Goal: Task Accomplishment & Management: Manage account settings

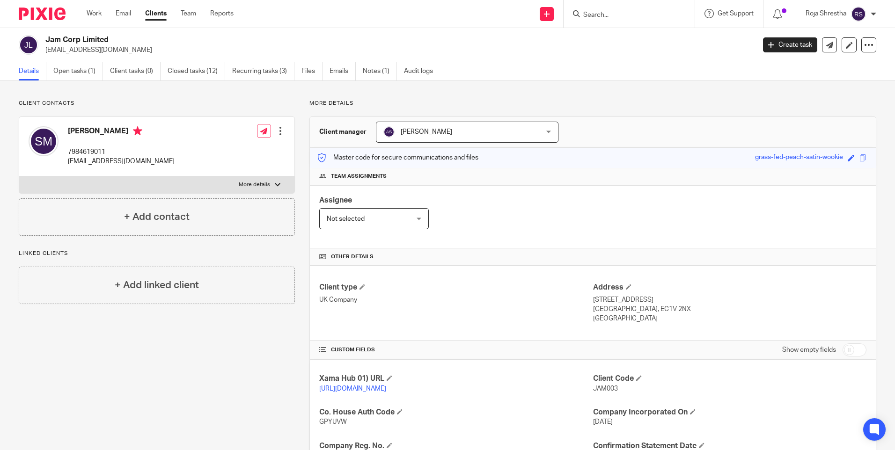
drag, startPoint x: 216, startPoint y: 363, endPoint x: 219, endPoint y: 342, distance: 21.3
click at [219, 360] on div "Client contacts Sumeer Mehta 7984619011 s_mehta77@hotmail.com Edit contact Crea…" at bounding box center [149, 355] width 291 height 510
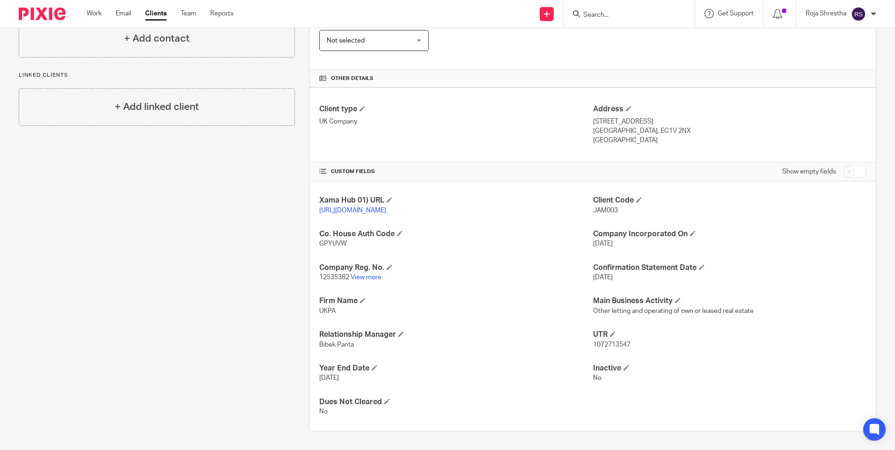
scroll to position [188, 0]
click at [367, 276] on link "View more" at bounding box center [366, 277] width 31 height 7
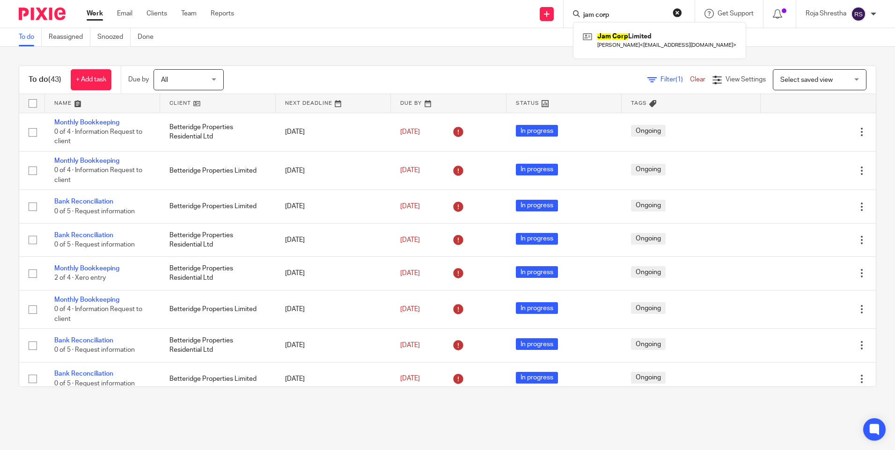
click at [434, 13] on div "Send new email Create task Add client jam corp Jam Corp Limited Sumeer Mehta < …" at bounding box center [571, 14] width 647 height 28
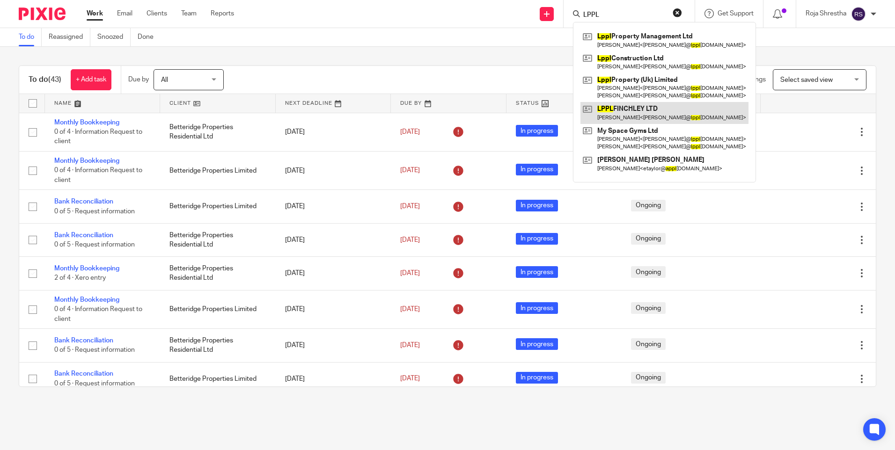
type input "LPPL"
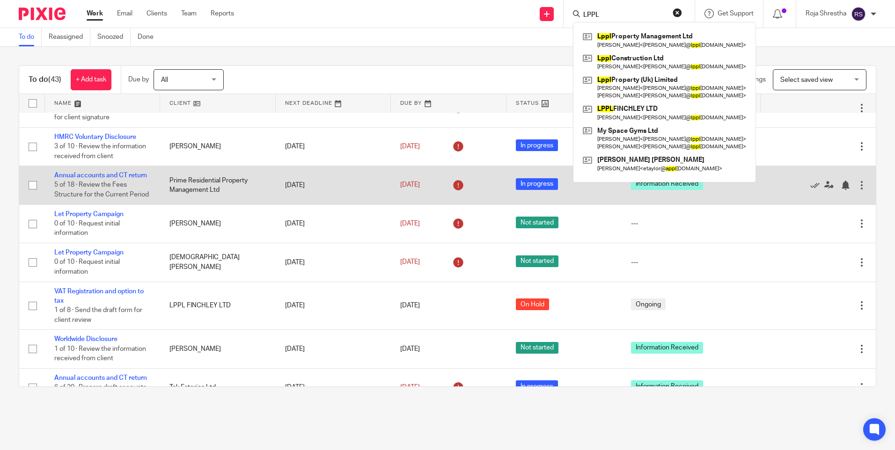
scroll to position [609, 0]
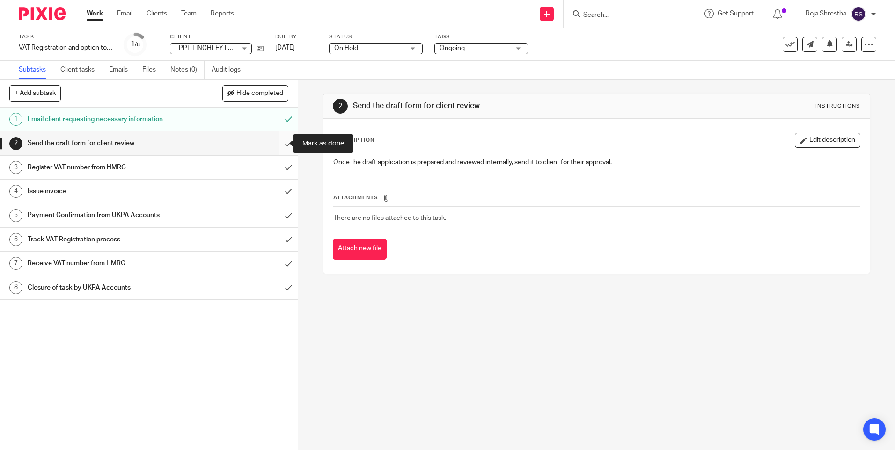
click at [277, 146] on input "submit" at bounding box center [149, 143] width 298 height 23
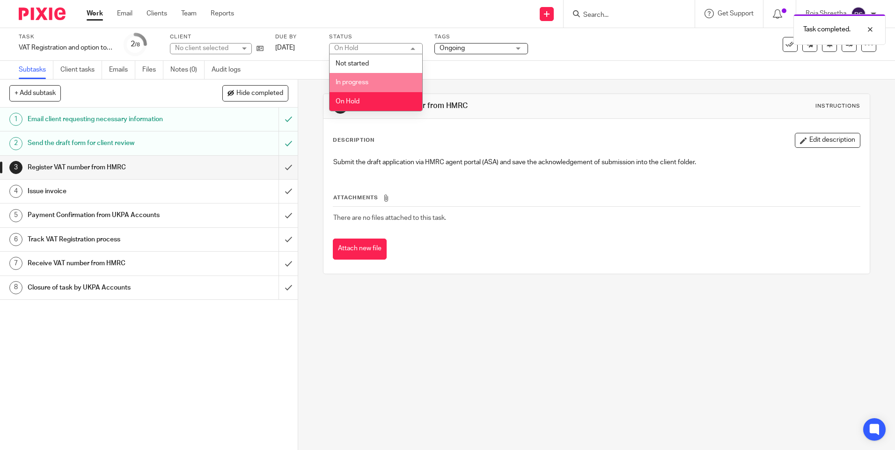
click at [395, 83] on li "In progress" at bounding box center [376, 82] width 93 height 19
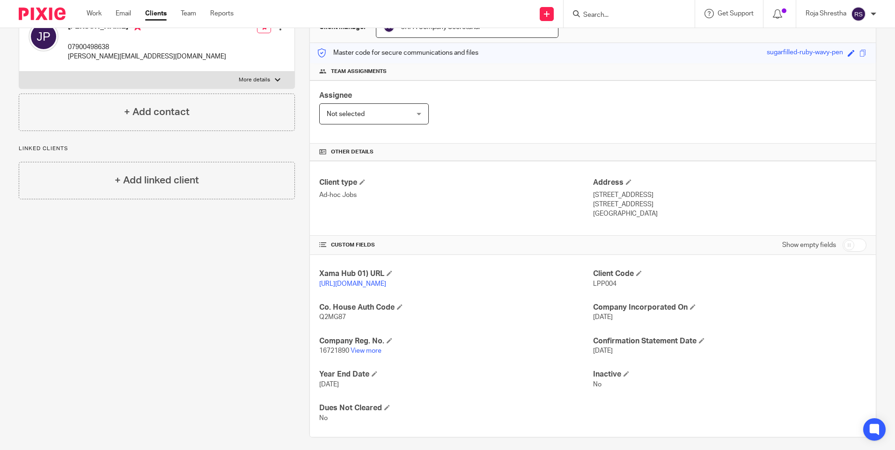
scroll to position [120, 0]
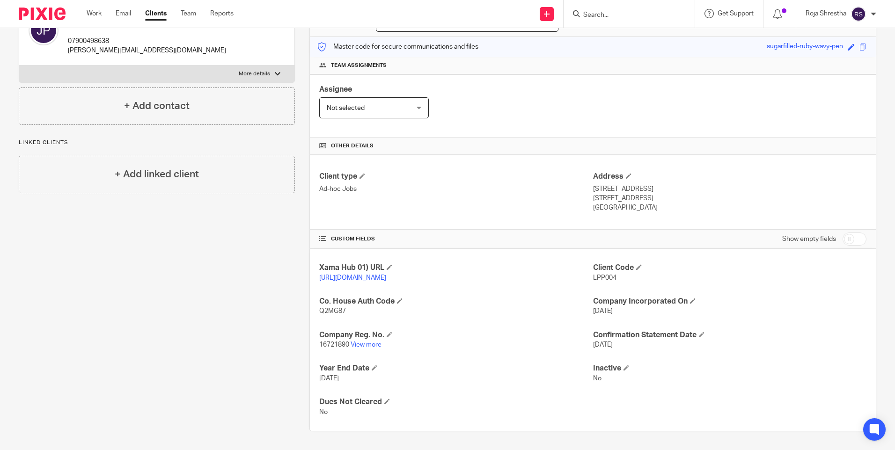
click at [148, 345] on div "Client contacts [PERSON_NAME] 07900498638 [PERSON_NAME][EMAIL_ADDRESS][DOMAIN_N…" at bounding box center [149, 210] width 291 height 443
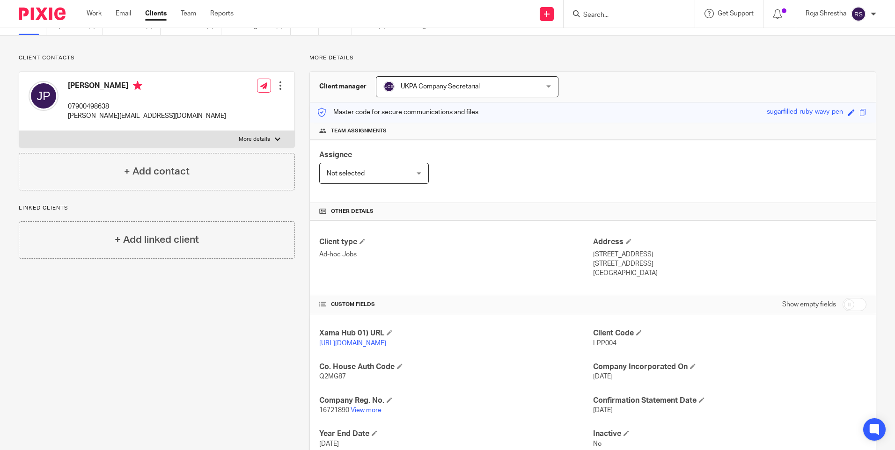
scroll to position [0, 0]
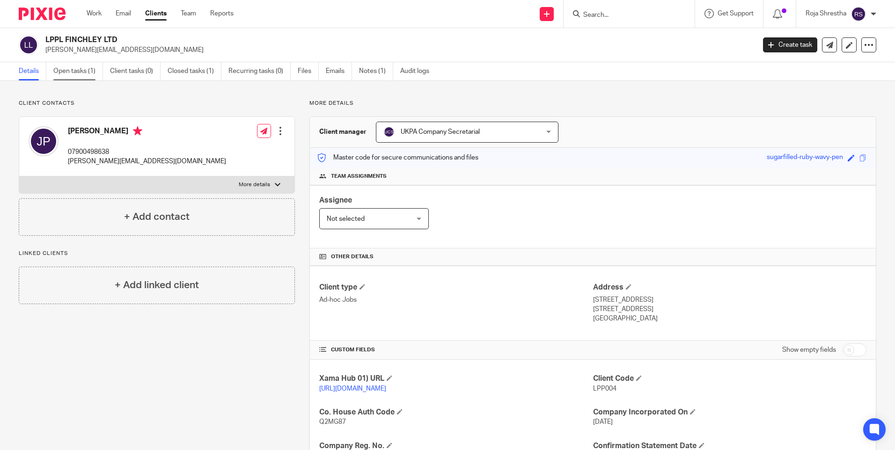
click at [85, 74] on link "Open tasks (1)" at bounding box center [78, 71] width 50 height 18
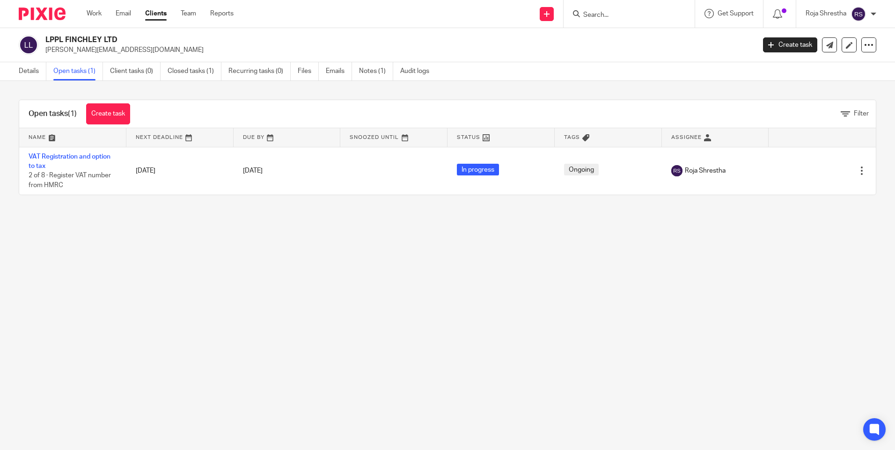
drag, startPoint x: 95, startPoint y: 40, endPoint x: 46, endPoint y: 39, distance: 48.7
click at [46, 39] on h2 "LPPL FINCHLEY LTD" at bounding box center [326, 40] width 563 height 10
copy h2 "LPPL FINCHLEY LTD"
click at [474, 279] on main "LPPL FINCHLEY LTD michael@lpplproperty.com Create task Update from Companies Ho…" at bounding box center [447, 225] width 895 height 450
click at [293, 293] on main "LPPL FINCHLEY LTD michael@lpplproperty.com Create task Update from Companies Ho…" at bounding box center [447, 225] width 895 height 450
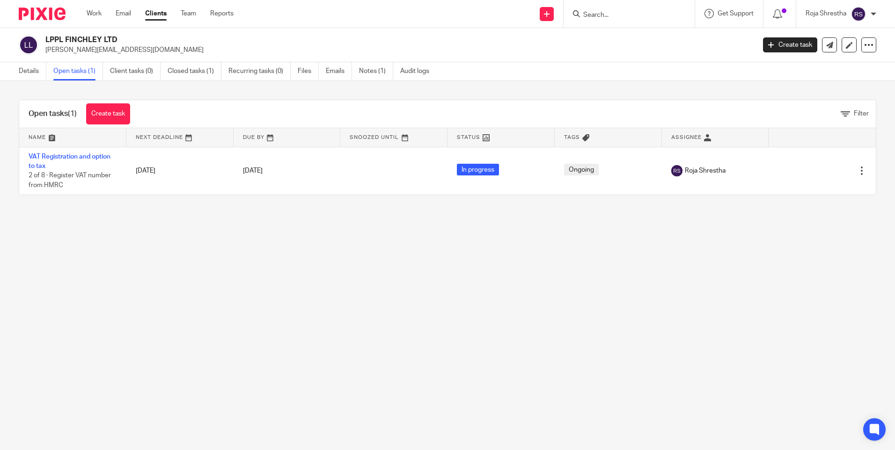
click at [550, 226] on main "LPPL FINCHLEY LTD michael@lpplproperty.com Create task Update from Companies Ho…" at bounding box center [447, 225] width 895 height 450
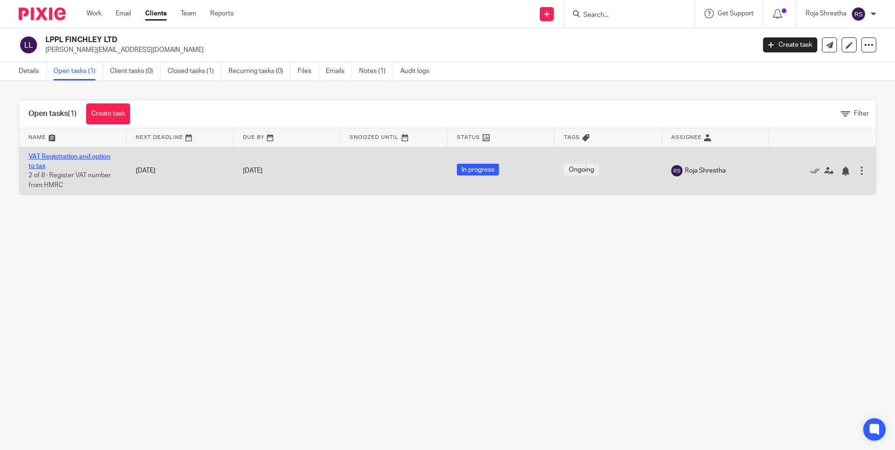
click at [88, 155] on link "VAT Registration and option to tax" at bounding box center [70, 162] width 82 height 16
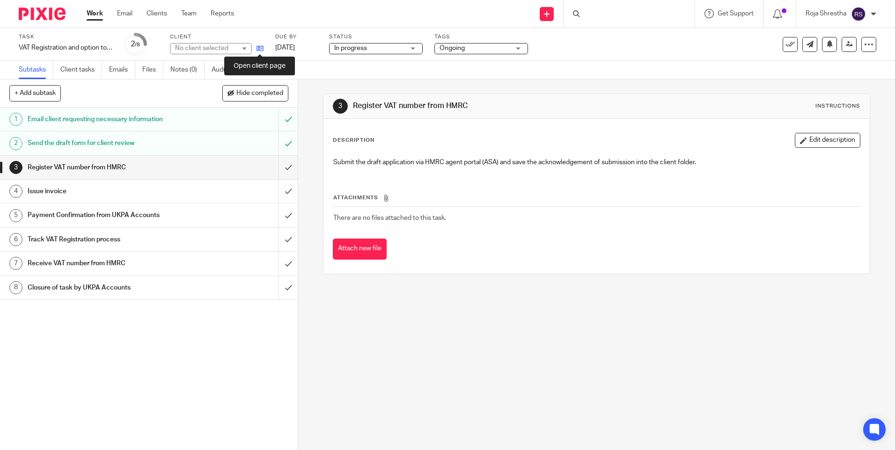
click at [260, 50] on icon at bounding box center [260, 48] width 7 height 7
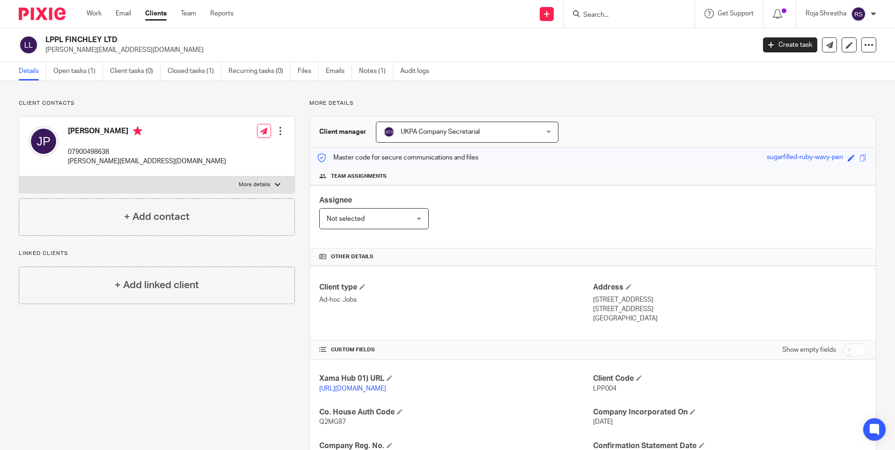
drag, startPoint x: 161, startPoint y: 371, endPoint x: 28, endPoint y: 403, distance: 137.4
click at [158, 371] on div "Client contacts John Paleomylites 07900498638 john@lpplproperty.com Edit contac…" at bounding box center [149, 321] width 291 height 443
click at [610, 14] on input "Search" at bounding box center [624, 15] width 84 height 8
type input "renkha"
click at [619, 38] on link at bounding box center [655, 40] width 151 height 22
